Goal: Information Seeking & Learning: Learn about a topic

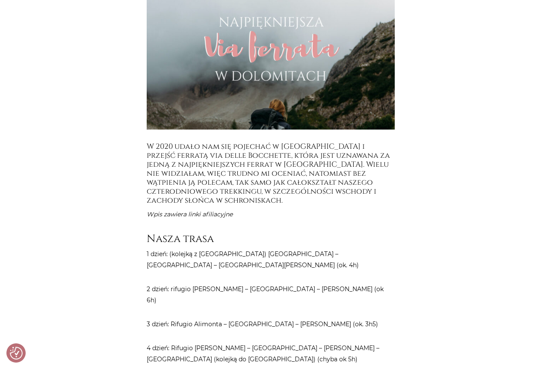
scroll to position [299, 0]
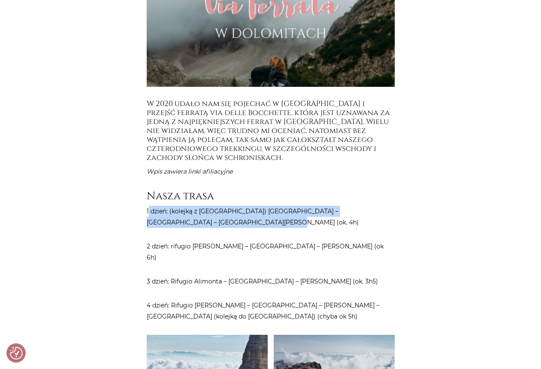
drag, startPoint x: 160, startPoint y: 195, endPoint x: 255, endPoint y: 207, distance: 95.7
click at [255, 207] on p "1 dzień: (kolejką z [GEOGRAPHIC_DATA]) [GEOGRAPHIC_DATA] – [GEOGRAPHIC_DATA] – …" at bounding box center [271, 217] width 248 height 22
drag, startPoint x: 298, startPoint y: 183, endPoint x: 307, endPoint y: 202, distance: 20.9
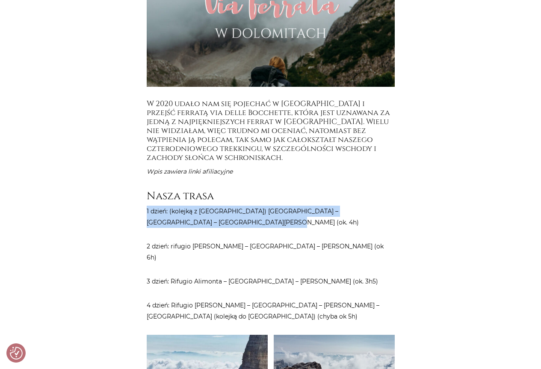
click at [307, 206] on p "1 dzień: (kolejką z [GEOGRAPHIC_DATA]) [GEOGRAPHIC_DATA] – [GEOGRAPHIC_DATA] – …" at bounding box center [271, 217] width 248 height 22
drag, startPoint x: 307, startPoint y: 202, endPoint x: 303, endPoint y: 178, distance: 24.7
click at [303, 190] on h3 "Nasza trasa" at bounding box center [271, 196] width 248 height 12
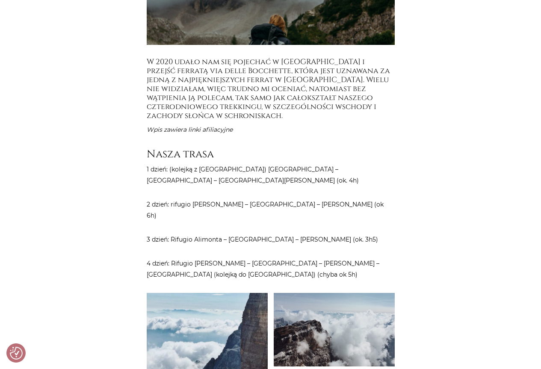
drag, startPoint x: 303, startPoint y: 174, endPoint x: 309, endPoint y: 195, distance: 22.2
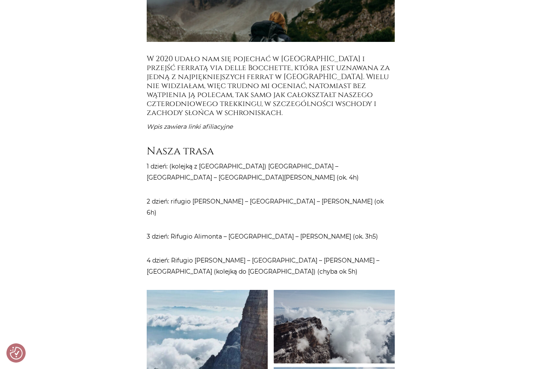
drag, startPoint x: 351, startPoint y: 179, endPoint x: 379, endPoint y: 189, distance: 30.3
click at [379, 196] on p "2 dzień: rifugio [PERSON_NAME] – [GEOGRAPHIC_DATA] – [PERSON_NAME] (ok 6h)" at bounding box center [271, 207] width 248 height 22
drag, startPoint x: 385, startPoint y: 184, endPoint x: 164, endPoint y: 175, distance: 221.7
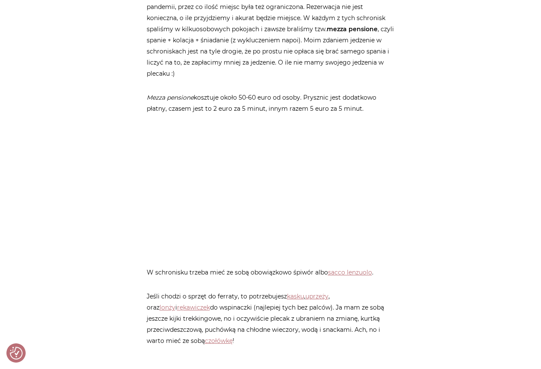
scroll to position [0, 0]
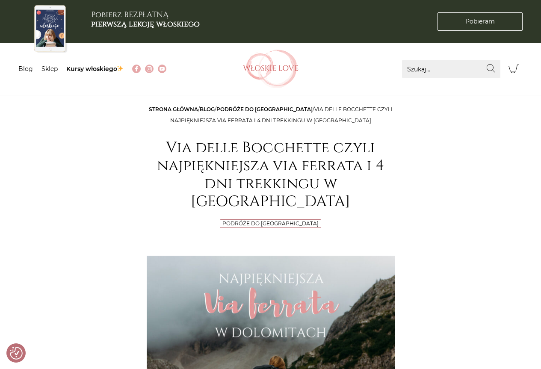
drag, startPoint x: 456, startPoint y: 213, endPoint x: 407, endPoint y: -3, distance: 221.3
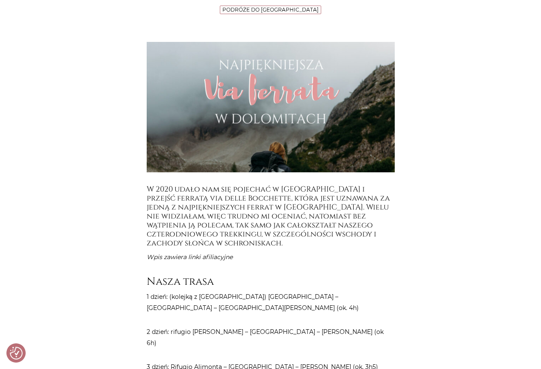
scroll to position [385, 0]
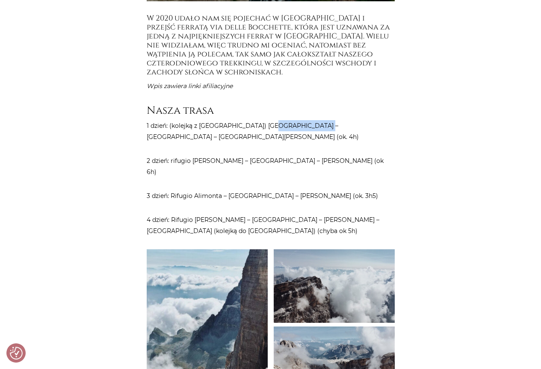
drag, startPoint x: 270, startPoint y: 109, endPoint x: 316, endPoint y: 109, distance: 45.3
click at [316, 120] on p "1 dzień: (kolejką z [GEOGRAPHIC_DATA]) [GEOGRAPHIC_DATA] – [GEOGRAPHIC_DATA] – …" at bounding box center [271, 131] width 248 height 22
copy p "Przełęcz Grosté"
click at [224, 155] on p "2 dzień: rifugio [PERSON_NAME] – [GEOGRAPHIC_DATA] – [PERSON_NAME] (ok 6h)" at bounding box center [271, 166] width 248 height 22
drag, startPoint x: 323, startPoint y: 107, endPoint x: 369, endPoint y: 107, distance: 45.3
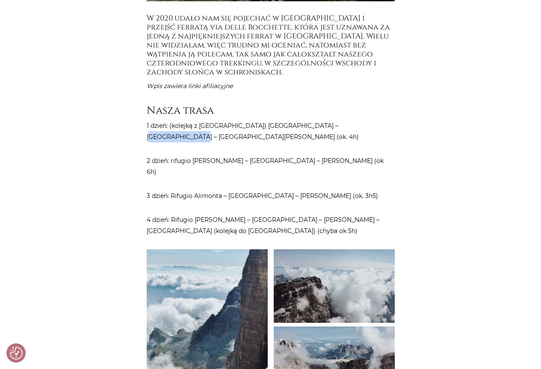
click at [369, 120] on p "1 dzień: (kolejką z [GEOGRAPHIC_DATA]) [GEOGRAPHIC_DATA] – [GEOGRAPHIC_DATA] – …" at bounding box center [271, 131] width 248 height 22
copy p "Sentiero Benini"
drag, startPoint x: 221, startPoint y: 145, endPoint x: 291, endPoint y: 142, distance: 69.8
click at [291, 155] on p "2 dzień: rifugio [PERSON_NAME] – [GEOGRAPHIC_DATA] – [PERSON_NAME] (ok 6h)" at bounding box center [271, 166] width 248 height 22
copy p "Via delle Bocchette Alte"
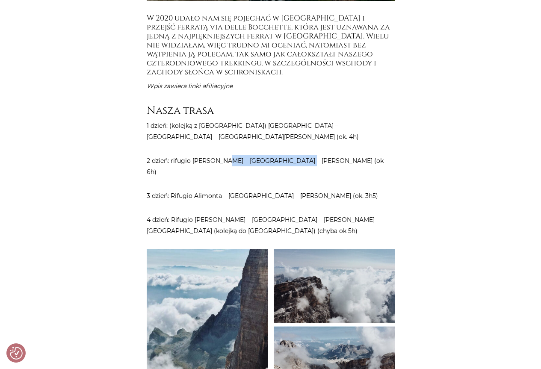
copy p "Via delle Bocchette Alte"
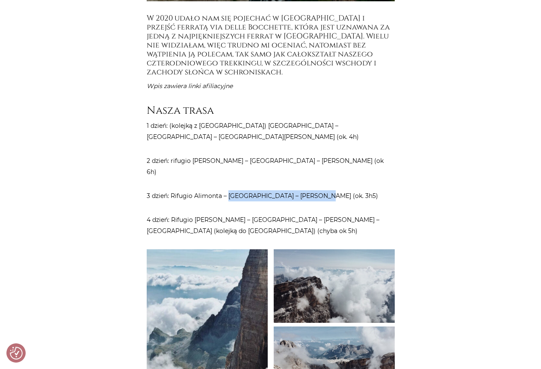
drag, startPoint x: 229, startPoint y: 168, endPoint x: 312, endPoint y: 166, distance: 83.0
click at [312, 190] on p "3 dzień: Rifugio Alimonta – [GEOGRAPHIC_DATA] – [PERSON_NAME] (ok. 3h5)" at bounding box center [271, 195] width 248 height 11
copy p "Via delle Bocchette Centrali"
drag, startPoint x: 244, startPoint y: 202, endPoint x: 259, endPoint y: 204, distance: 15.5
click at [259, 214] on p "4 dzień: Rifugio [PERSON_NAME] – [GEOGRAPHIC_DATA] – [PERSON_NAME] – [GEOGRAPHI…" at bounding box center [271, 225] width 248 height 22
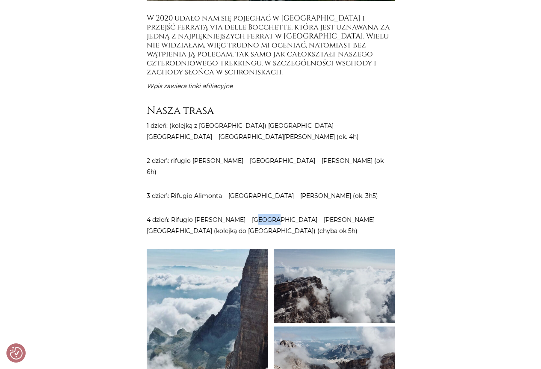
click at [260, 214] on p "4 dzień: Rifugio [PERSON_NAME] – [GEOGRAPHIC_DATA] – [PERSON_NAME] – [GEOGRAPHI…" at bounding box center [271, 225] width 248 height 22
